Goal: Browse casually: Explore the website without a specific task or goal

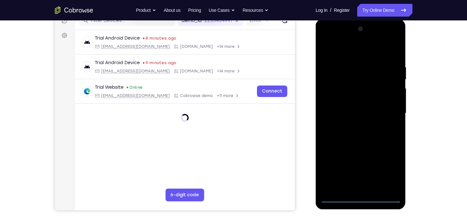
scroll to position [87, 0]
click at [362, 196] on div at bounding box center [361, 113] width 80 height 179
click at [387, 166] on div at bounding box center [361, 113] width 80 height 179
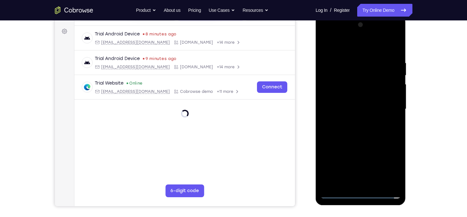
scroll to position [90, 0]
drag, startPoint x: 351, startPoint y: 49, endPoint x: 356, endPoint y: 95, distance: 45.9
click at [356, 95] on div at bounding box center [361, 109] width 80 height 179
click at [341, 44] on div at bounding box center [361, 109] width 80 height 179
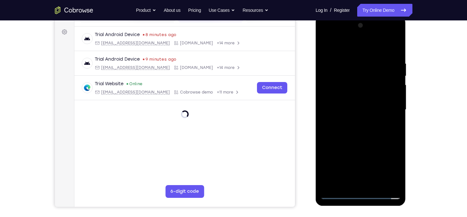
click at [337, 45] on div at bounding box center [361, 109] width 80 height 179
click at [388, 105] on div at bounding box center [361, 109] width 80 height 179
click at [353, 121] on div at bounding box center [361, 109] width 80 height 179
click at [354, 141] on div at bounding box center [361, 109] width 80 height 179
click at [362, 78] on div at bounding box center [361, 109] width 80 height 179
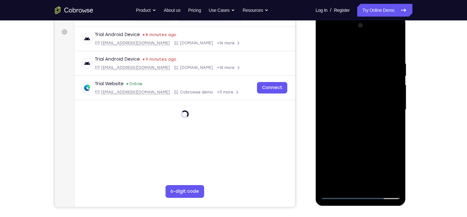
click at [353, 85] on div at bounding box center [361, 109] width 80 height 179
click at [396, 54] on div at bounding box center [361, 109] width 80 height 179
click at [395, 45] on div at bounding box center [361, 109] width 80 height 179
click at [325, 45] on div at bounding box center [361, 109] width 80 height 179
drag, startPoint x: 349, startPoint y: 127, endPoint x: 360, endPoint y: 82, distance: 46.9
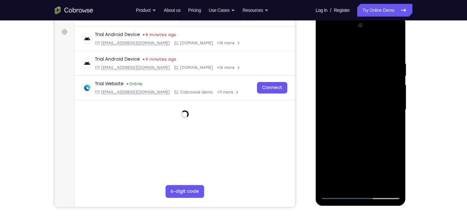
click at [360, 82] on div at bounding box center [361, 109] width 80 height 179
click at [397, 93] on div at bounding box center [361, 109] width 80 height 179
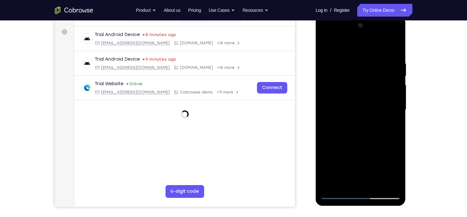
click at [327, 151] on div at bounding box center [361, 109] width 80 height 179
drag, startPoint x: 367, startPoint y: 70, endPoint x: 353, endPoint y: 198, distance: 129.1
click at [353, 198] on div at bounding box center [361, 109] width 80 height 179
click at [353, 60] on div at bounding box center [361, 109] width 80 height 179
click at [362, 181] on div at bounding box center [361, 109] width 80 height 179
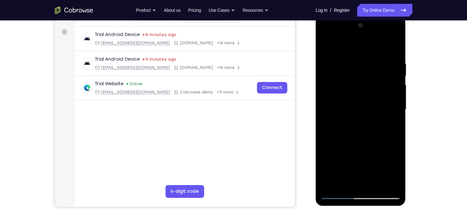
click at [338, 194] on div at bounding box center [361, 109] width 80 height 179
click at [392, 182] on div at bounding box center [361, 109] width 80 height 179
click at [394, 104] on div at bounding box center [361, 109] width 80 height 179
click at [387, 183] on div at bounding box center [361, 109] width 80 height 179
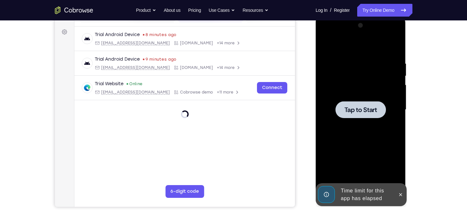
drag, startPoint x: 384, startPoint y: 136, endPoint x: 501, endPoint y: 104, distance: 122.2
click at [384, 136] on div at bounding box center [361, 109] width 80 height 179
drag, startPoint x: 628, startPoint y: 113, endPoint x: 330, endPoint y: 97, distance: 298.1
click at [330, 97] on div at bounding box center [361, 109] width 80 height 179
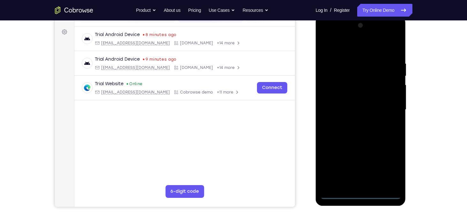
click at [362, 194] on div at bounding box center [361, 109] width 80 height 179
click at [392, 166] on div at bounding box center [361, 109] width 80 height 179
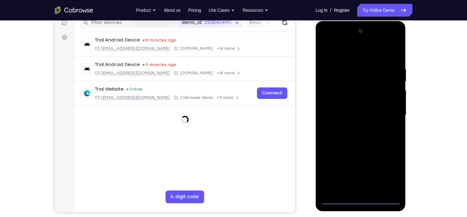
scroll to position [84, 0]
click at [330, 41] on div at bounding box center [361, 115] width 80 height 179
click at [386, 114] on div at bounding box center [361, 115] width 80 height 179
click at [353, 128] on div at bounding box center [361, 115] width 80 height 179
click at [353, 108] on div at bounding box center [361, 115] width 80 height 179
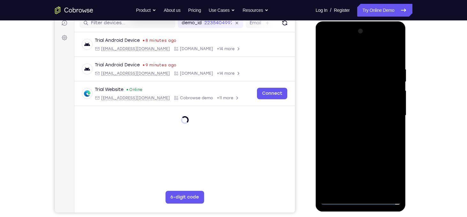
click at [339, 100] on div at bounding box center [361, 115] width 80 height 179
click at [348, 119] on div at bounding box center [361, 115] width 80 height 179
click at [352, 69] on div at bounding box center [361, 115] width 80 height 179
click at [354, 42] on div at bounding box center [361, 115] width 80 height 179
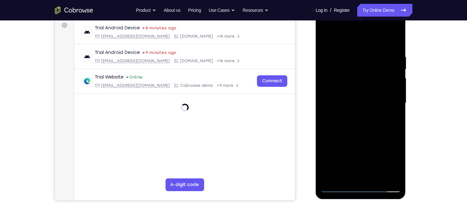
scroll to position [97, 0]
click at [338, 190] on div at bounding box center [361, 102] width 80 height 179
drag, startPoint x: 333, startPoint y: 103, endPoint x: 402, endPoint y: 103, distance: 69.6
click at [402, 103] on div at bounding box center [361, 104] width 90 height 190
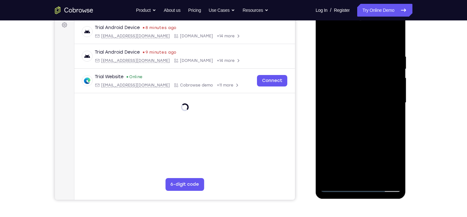
drag, startPoint x: 374, startPoint y: 93, endPoint x: 374, endPoint y: 104, distance: 10.9
click at [374, 104] on div at bounding box center [361, 102] width 80 height 179
drag, startPoint x: 352, startPoint y: 42, endPoint x: 351, endPoint y: 29, distance: 13.8
click at [351, 29] on div at bounding box center [361, 102] width 80 height 179
click at [328, 76] on div at bounding box center [361, 102] width 80 height 179
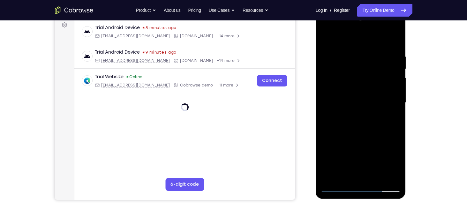
click at [384, 139] on div at bounding box center [361, 102] width 80 height 179
click at [396, 178] on div at bounding box center [361, 102] width 80 height 179
click at [381, 130] on div at bounding box center [361, 102] width 80 height 179
click at [391, 126] on div at bounding box center [361, 102] width 80 height 179
click at [391, 128] on div at bounding box center [361, 102] width 80 height 179
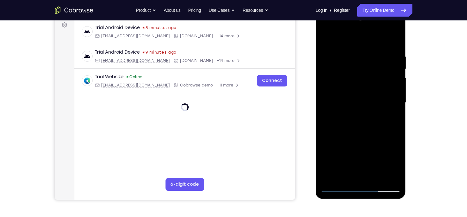
click at [387, 120] on div at bounding box center [361, 102] width 80 height 179
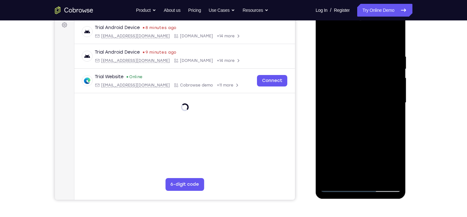
click at [387, 120] on div at bounding box center [361, 102] width 80 height 179
click at [385, 77] on div at bounding box center [361, 102] width 80 height 179
click at [397, 59] on div at bounding box center [361, 102] width 80 height 179
drag, startPoint x: 397, startPoint y: 59, endPoint x: 344, endPoint y: 67, distance: 53.3
click at [344, 67] on div at bounding box center [361, 102] width 80 height 179
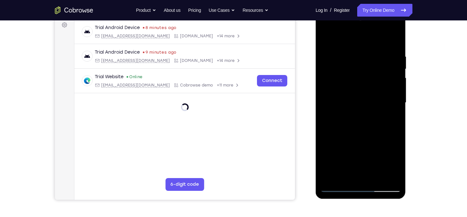
click at [396, 39] on div at bounding box center [361, 102] width 80 height 179
click at [393, 45] on div at bounding box center [361, 102] width 80 height 179
click at [397, 36] on div at bounding box center [361, 102] width 80 height 179
click at [341, 71] on div at bounding box center [361, 102] width 80 height 179
click at [324, 38] on div at bounding box center [361, 102] width 80 height 179
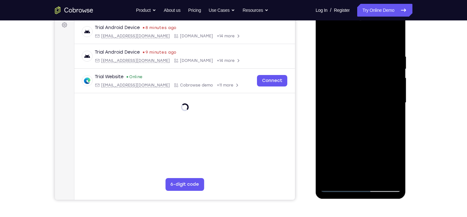
click at [376, 177] on div at bounding box center [361, 102] width 80 height 179
click at [344, 136] on div at bounding box center [361, 102] width 80 height 179
click at [336, 189] on div at bounding box center [361, 102] width 80 height 179
click at [329, 178] on div at bounding box center [361, 102] width 80 height 179
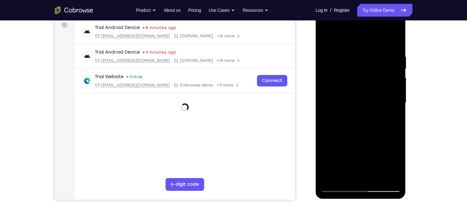
click at [355, 53] on div at bounding box center [361, 102] width 80 height 179
click at [365, 66] on div at bounding box center [361, 102] width 80 height 179
click at [330, 40] on div at bounding box center [361, 102] width 80 height 179
click at [327, 39] on div at bounding box center [361, 102] width 80 height 179
click at [327, 71] on div at bounding box center [361, 102] width 80 height 179
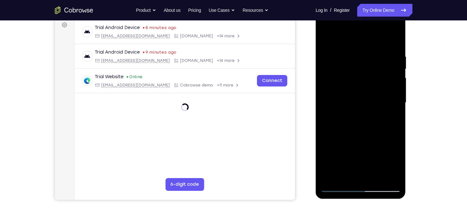
click at [368, 71] on div at bounding box center [361, 102] width 80 height 179
click at [395, 40] on div at bounding box center [361, 102] width 80 height 179
click at [346, 178] on div at bounding box center [361, 102] width 80 height 179
click at [341, 39] on div at bounding box center [361, 102] width 80 height 179
click at [346, 68] on div at bounding box center [361, 102] width 80 height 179
